Goal: Task Accomplishment & Management: Manage account settings

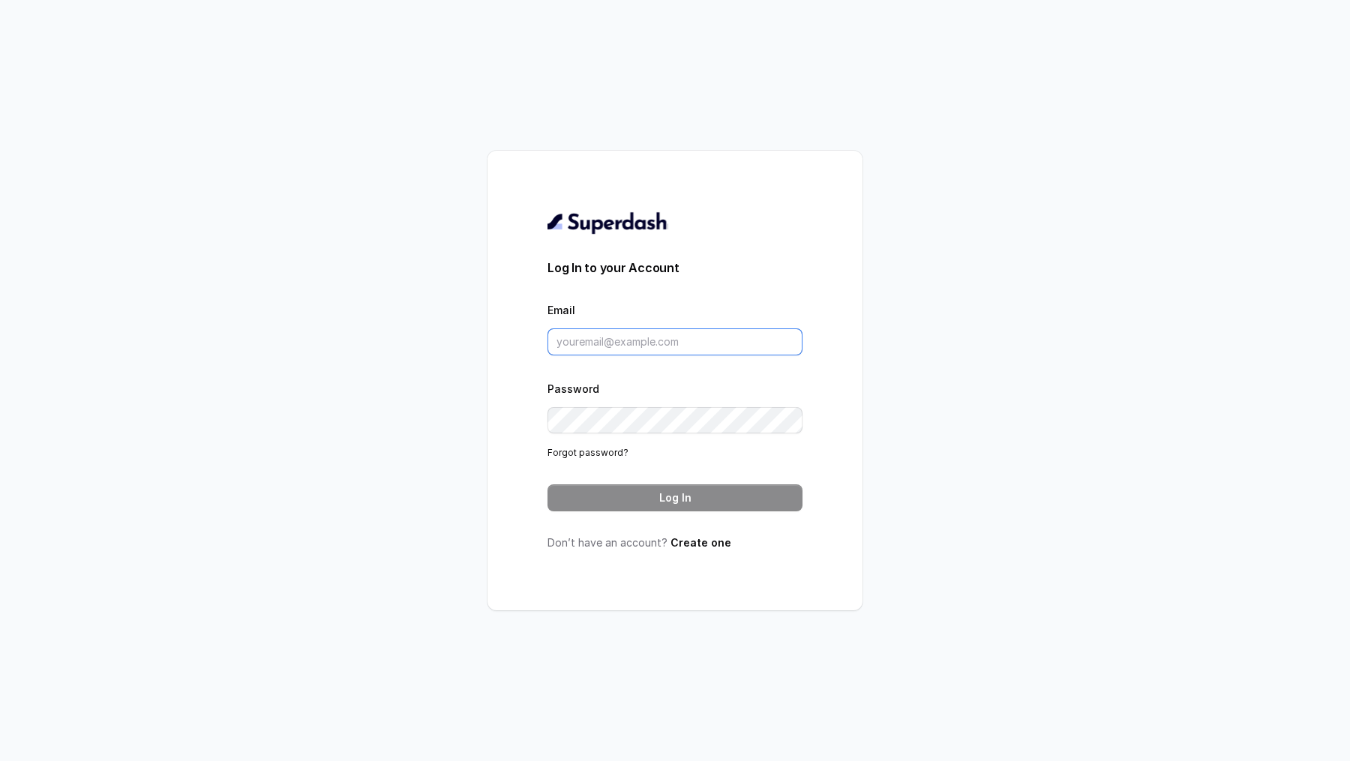
click at [676, 337] on input "Email" at bounding box center [675, 342] width 255 height 27
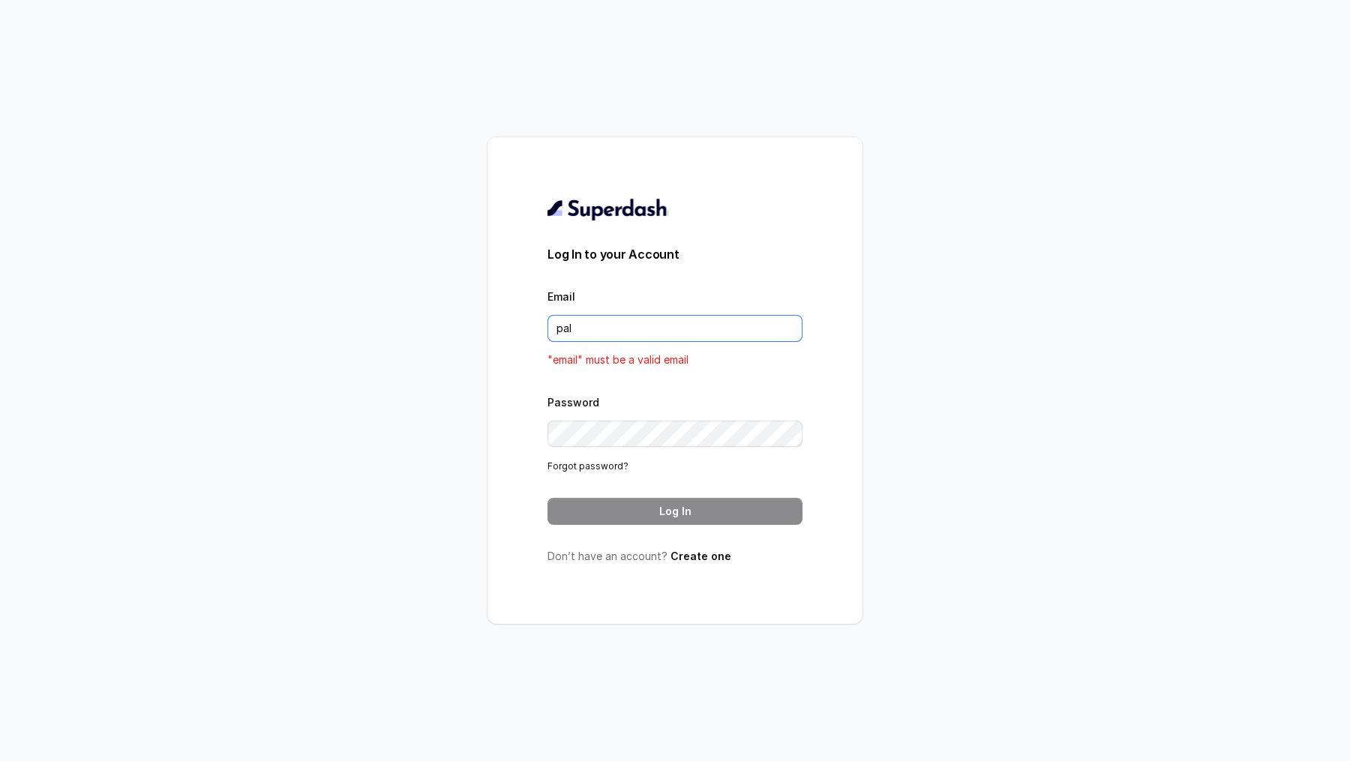
type input "[DOMAIN_NAME][EMAIL_ADDRESS][DOMAIN_NAME]"
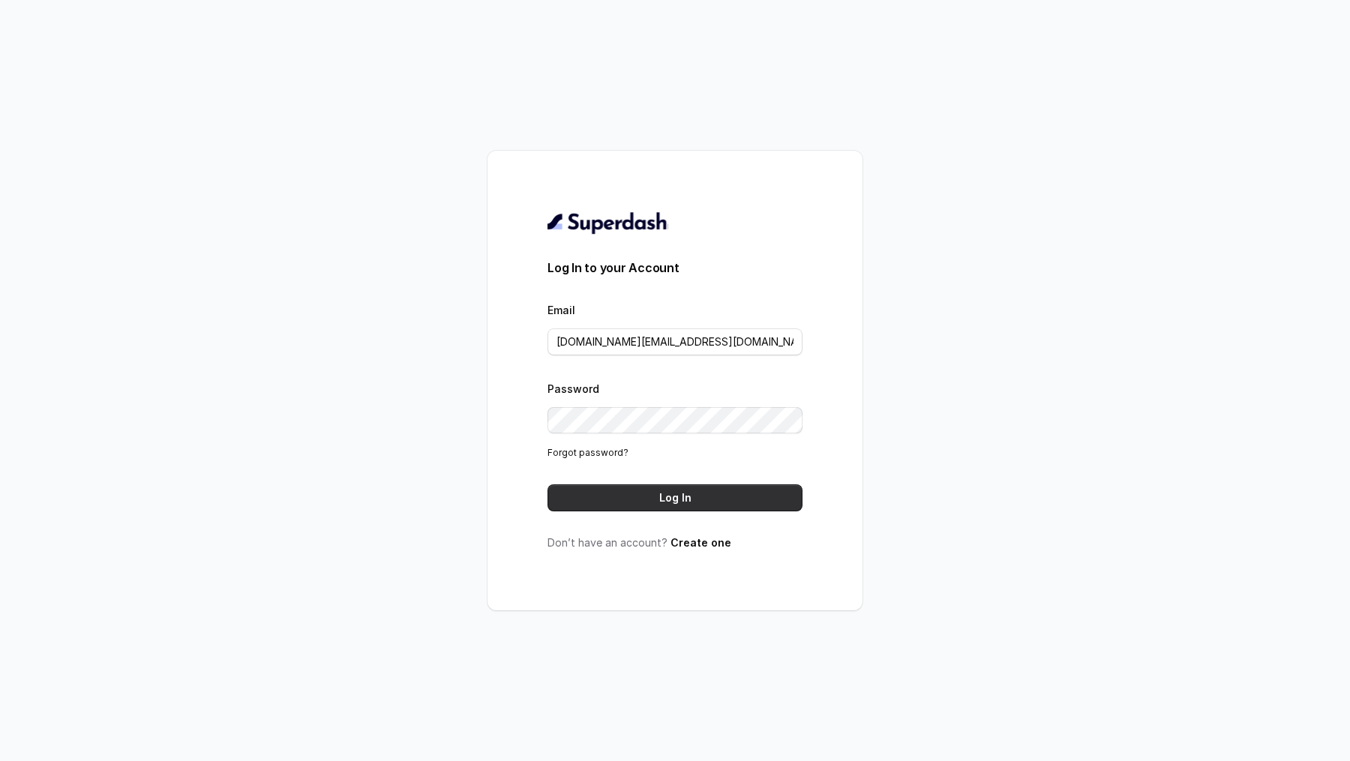
click at [684, 506] on button "Log In" at bounding box center [675, 498] width 255 height 27
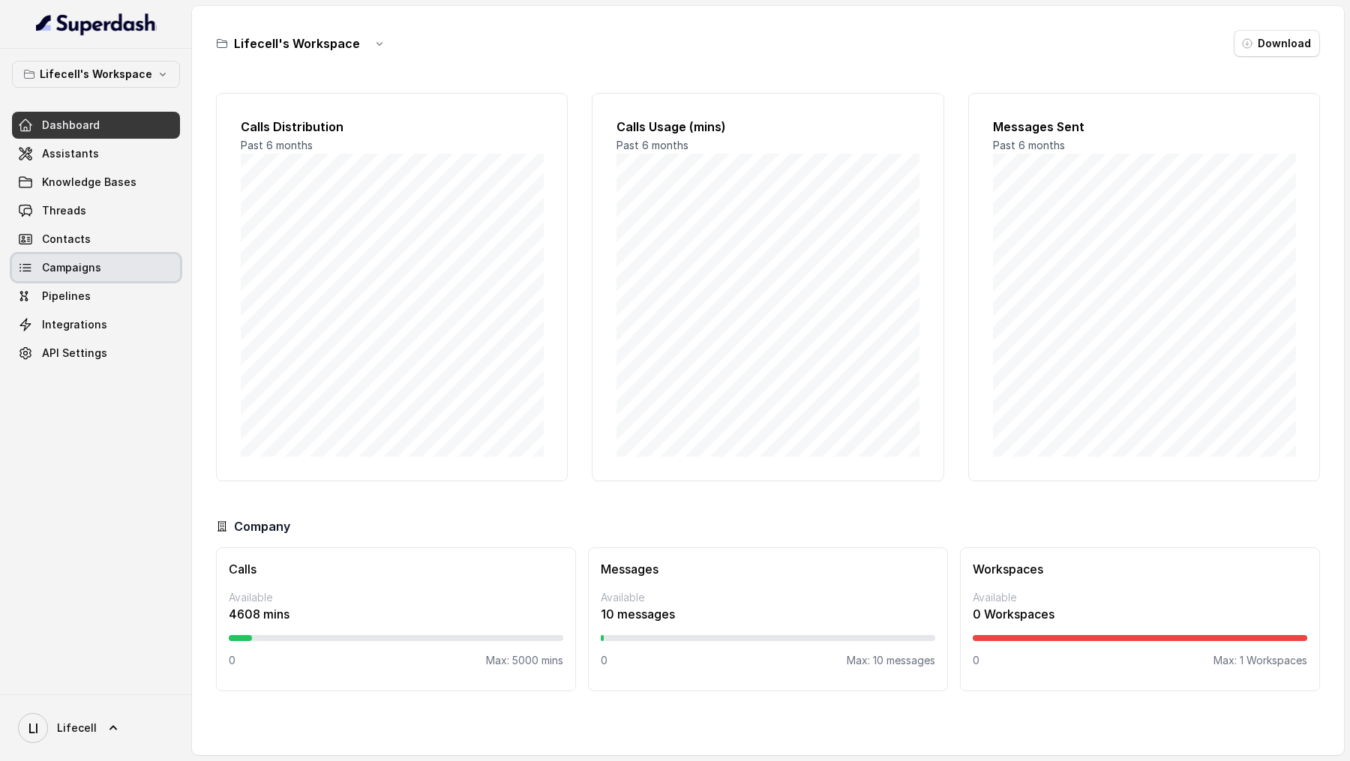
click at [89, 264] on span "Campaigns" at bounding box center [71, 267] width 59 height 15
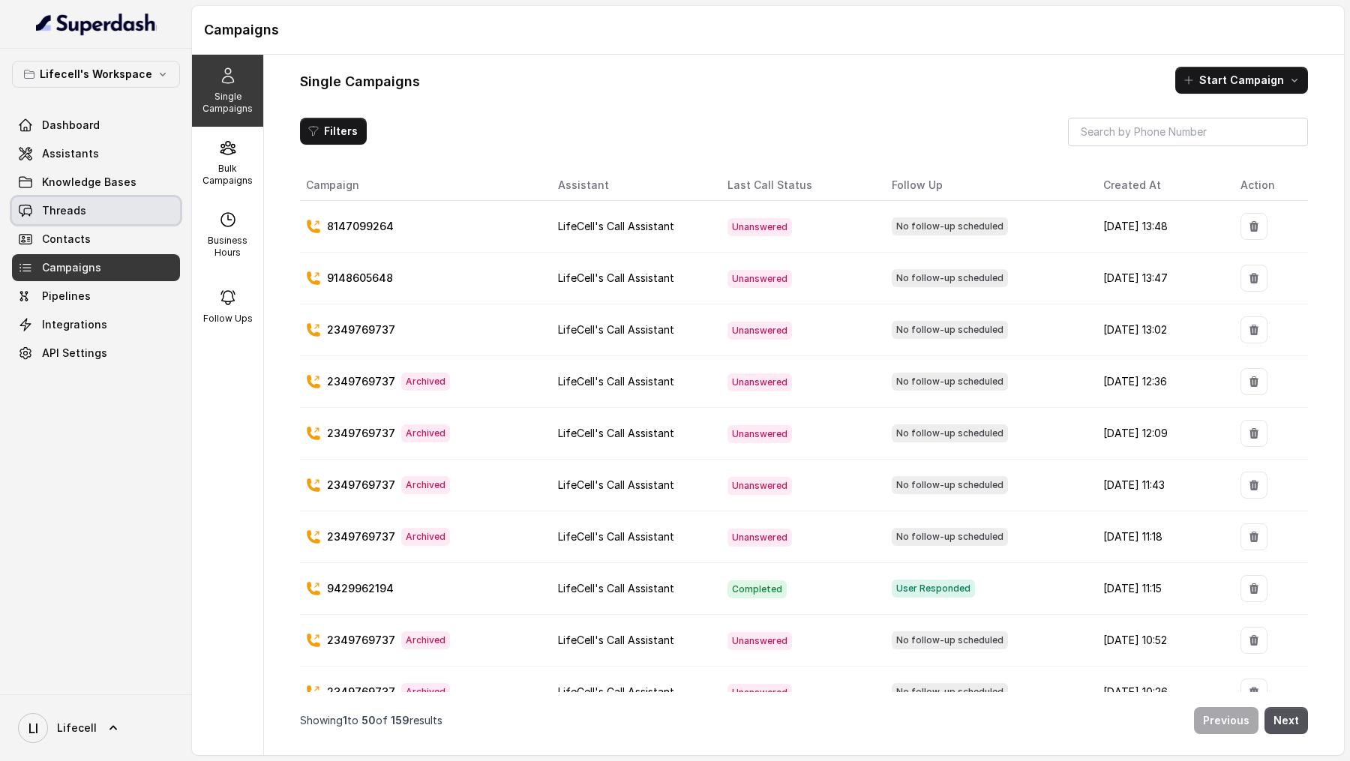
click at [91, 211] on link "Threads" at bounding box center [96, 210] width 168 height 27
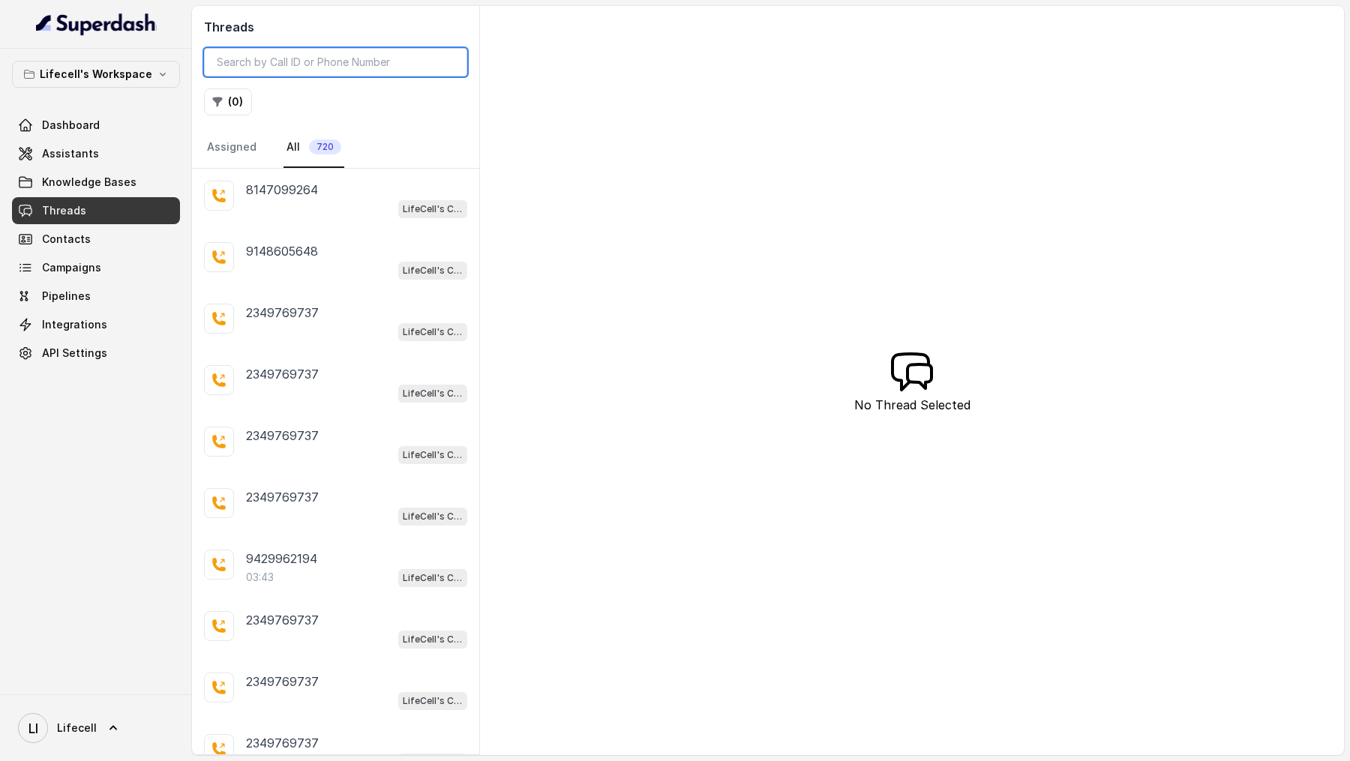
click at [327, 71] on input "search" at bounding box center [335, 62] width 263 height 29
paste input "8147099264"
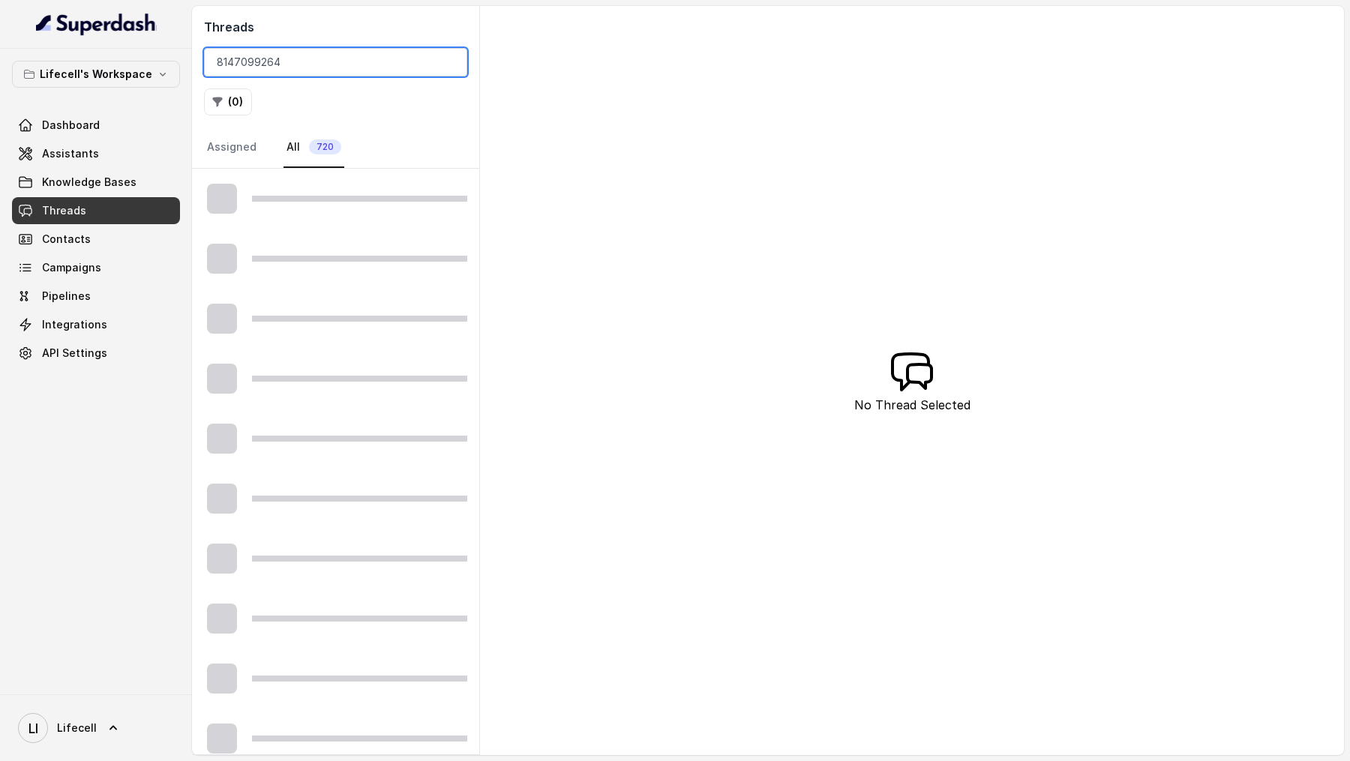
type input "8147099264"
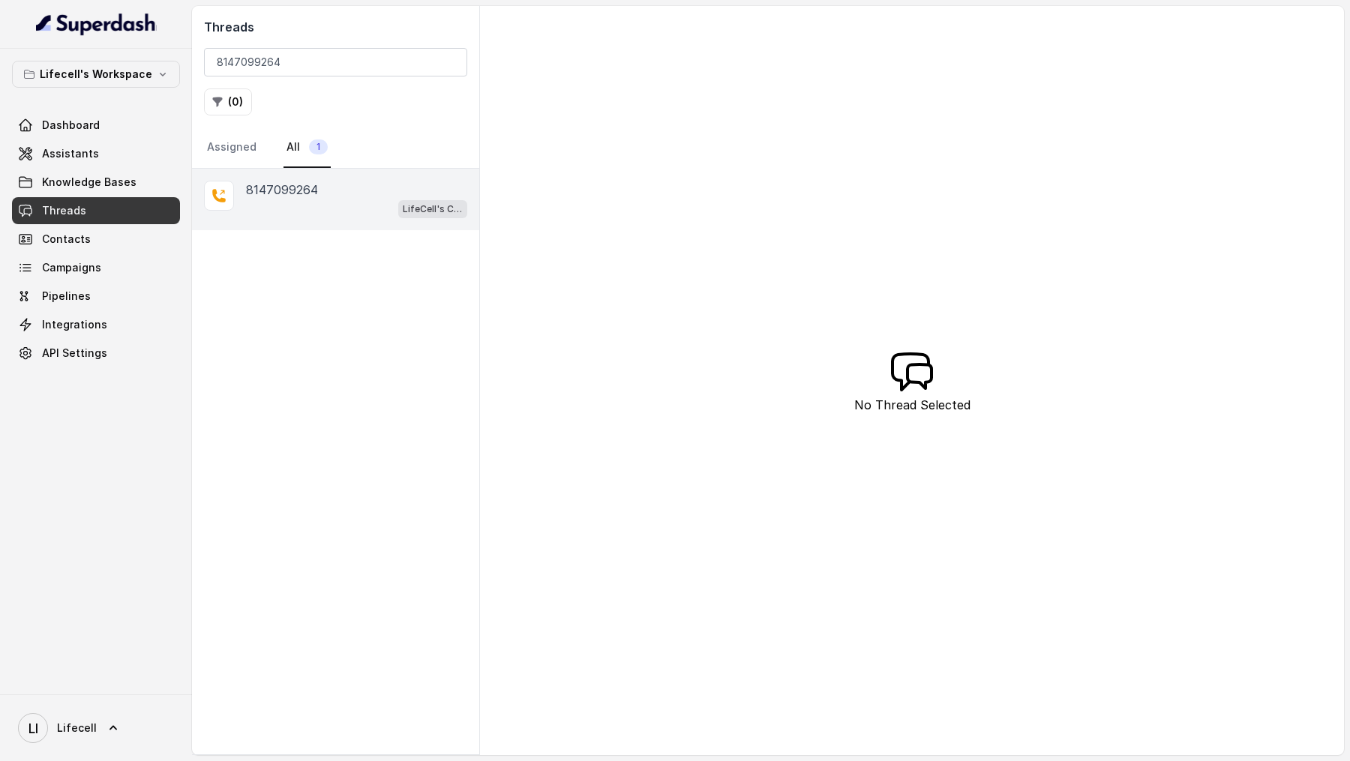
click at [340, 212] on div "LifeCell's Call Assistant" at bounding box center [356, 209] width 221 height 20
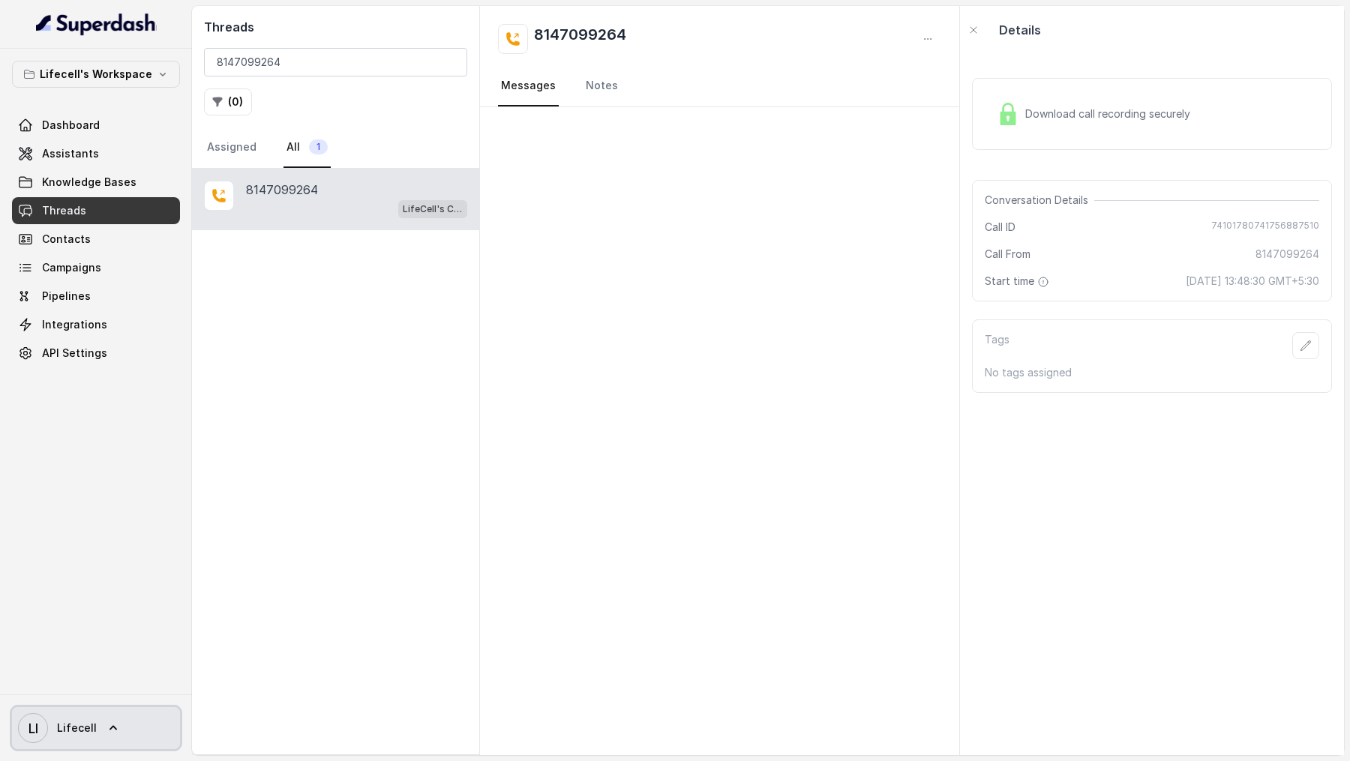
click at [120, 731] on link "LI Lifecell" at bounding box center [96, 728] width 168 height 42
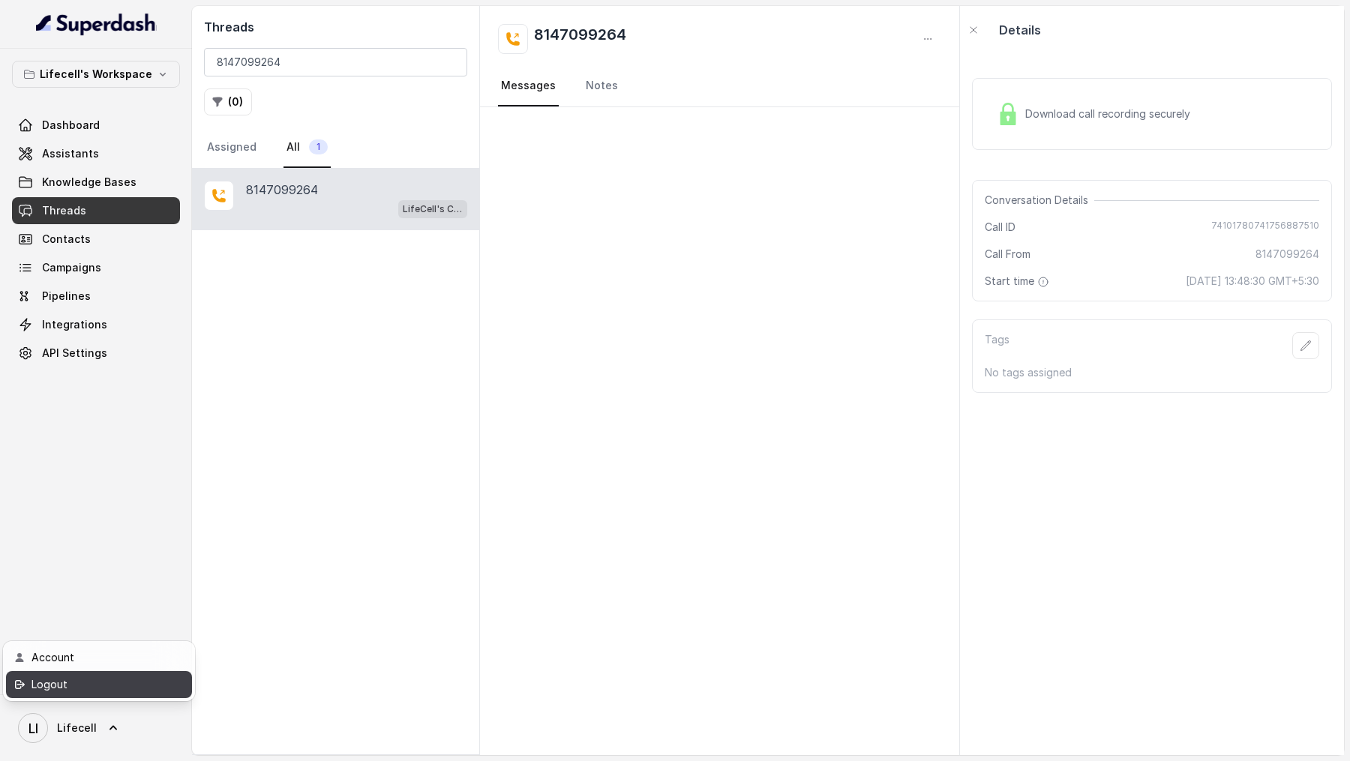
click at [141, 687] on div "Logout" at bounding box center [96, 685] width 128 height 18
